Goal: Task Accomplishment & Management: Manage account settings

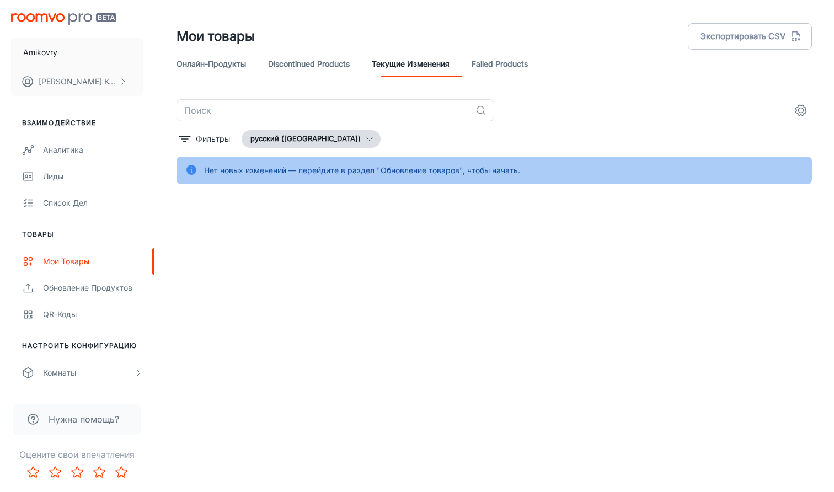
click at [802, 109] on icon "settings" at bounding box center [800, 110] width 13 height 13
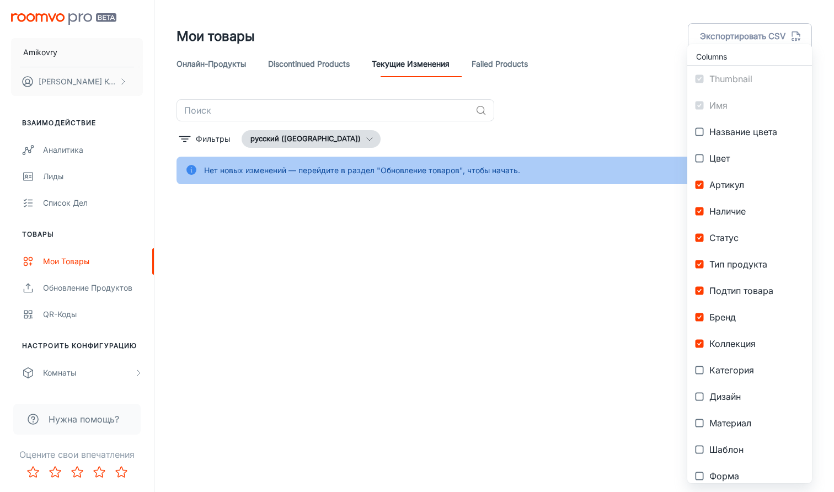
click at [617, 70] on div at bounding box center [417, 246] width 834 height 492
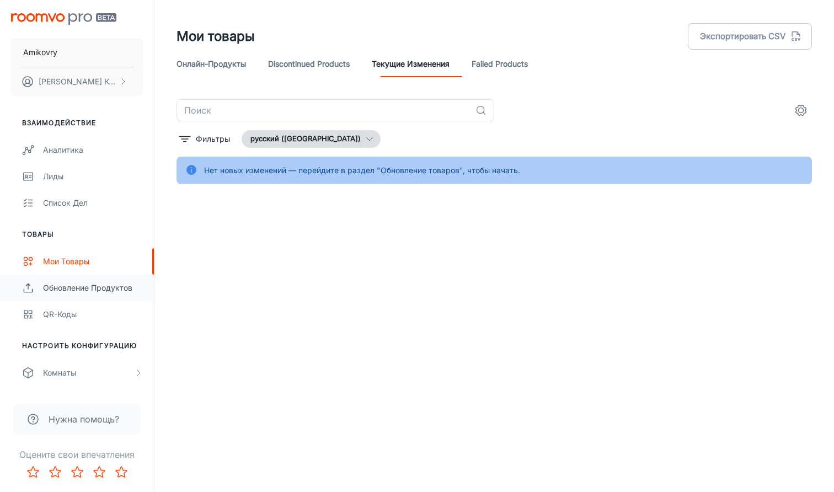
click at [70, 286] on div "Обновление продуктов" at bounding box center [93, 288] width 100 height 12
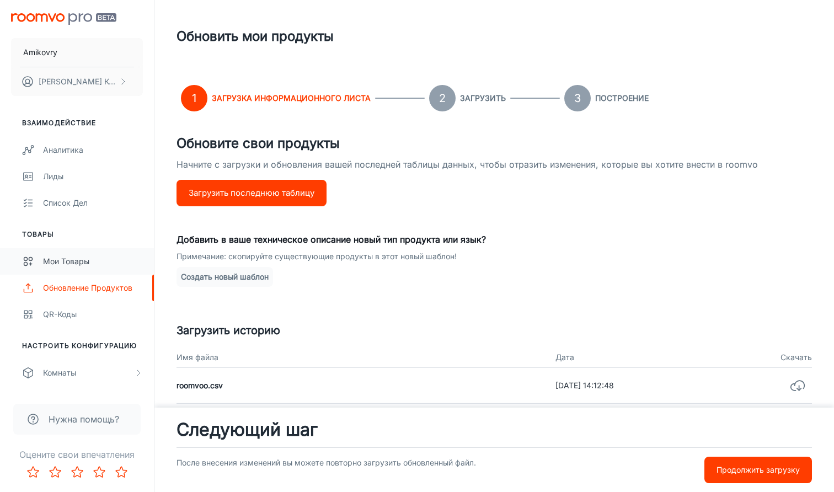
drag, startPoint x: 537, startPoint y: 108, endPoint x: 71, endPoint y: 268, distance: 493.3
click at [71, 268] on link "Мои товары" at bounding box center [77, 261] width 154 height 26
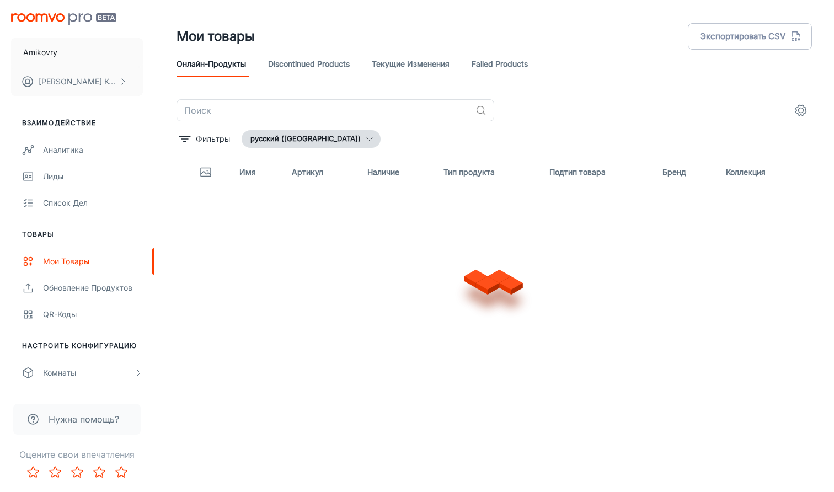
click at [433, 64] on link "Текущие изменения" at bounding box center [411, 64] width 78 height 26
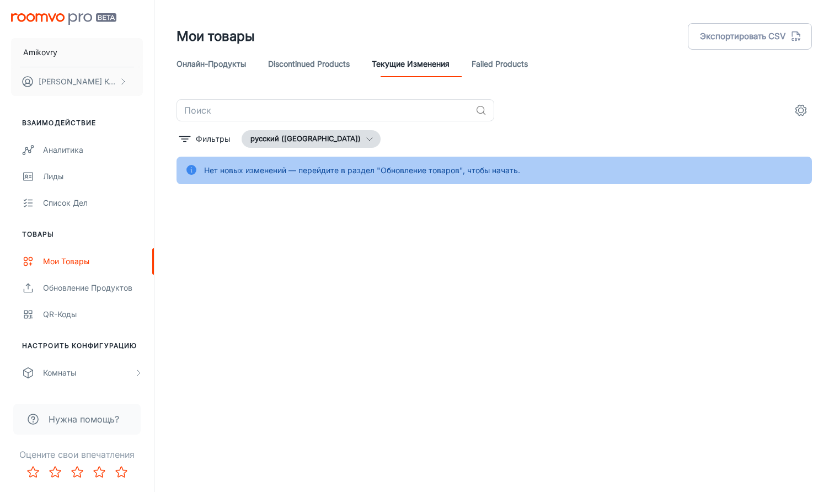
click at [493, 63] on link "Failed Products" at bounding box center [499, 64] width 56 height 26
